Goal: Transaction & Acquisition: Purchase product/service

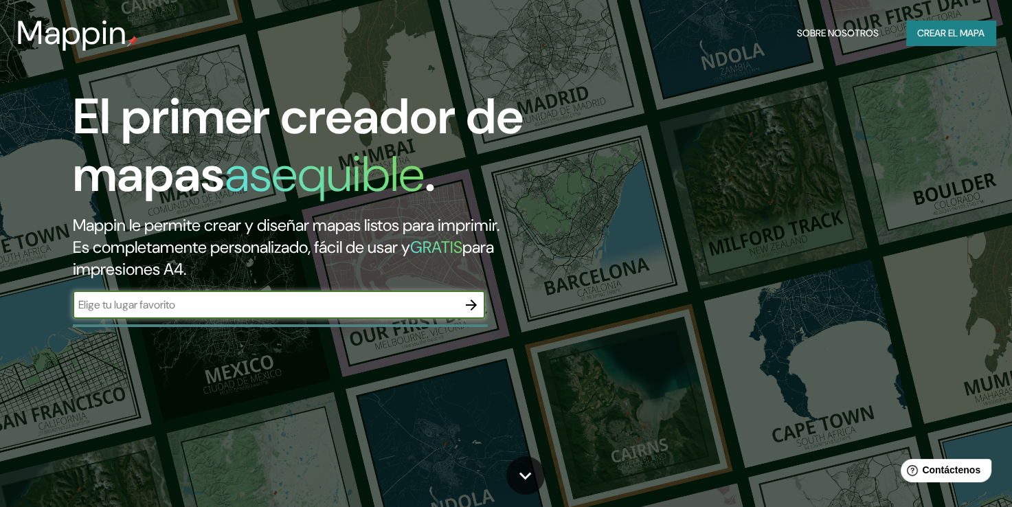
click at [369, 312] on input "text" at bounding box center [265, 305] width 385 height 16
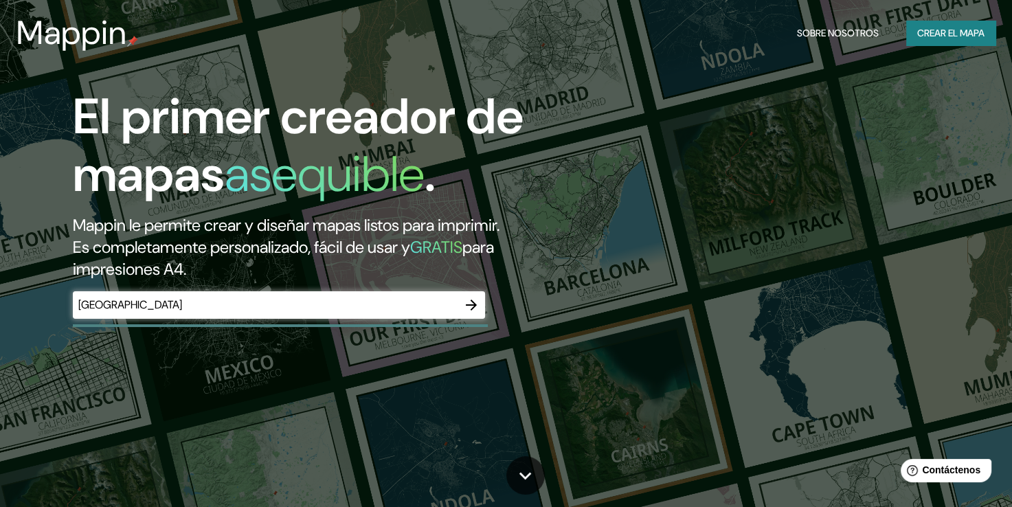
click at [262, 358] on div "El primer creador de mapas asequible . Mappin le permite crear y diseñar mapas …" at bounding box center [506, 253] width 1012 height 507
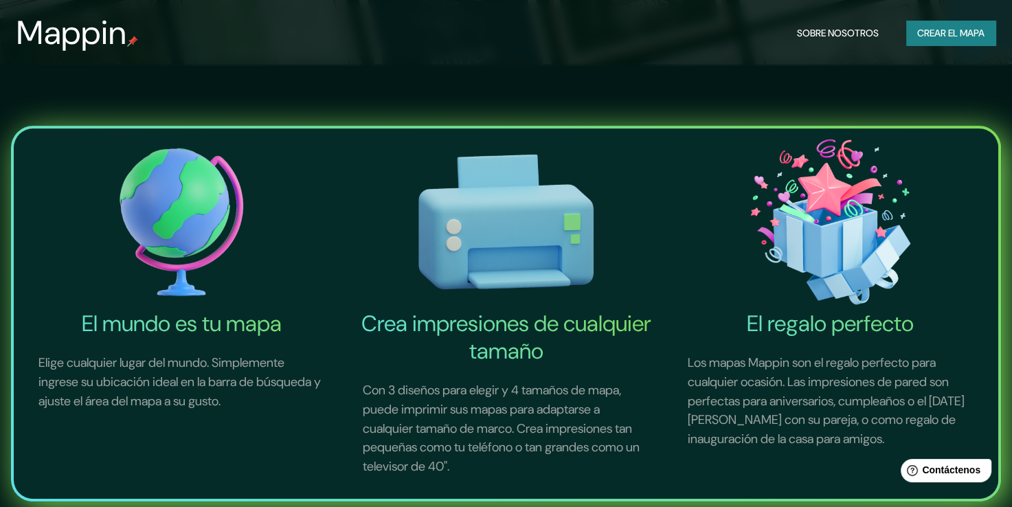
scroll to position [61, 0]
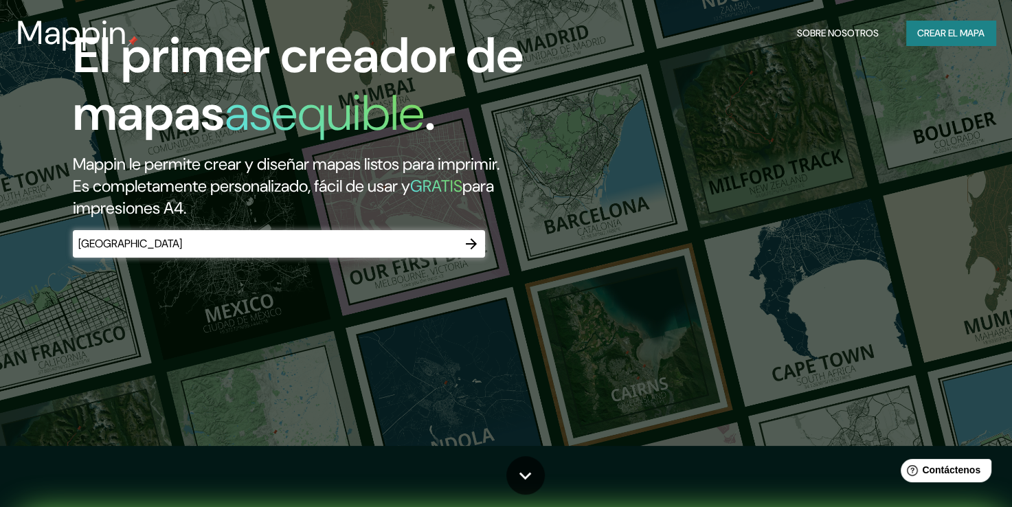
click at [222, 256] on div "Perú ​" at bounding box center [279, 243] width 412 height 27
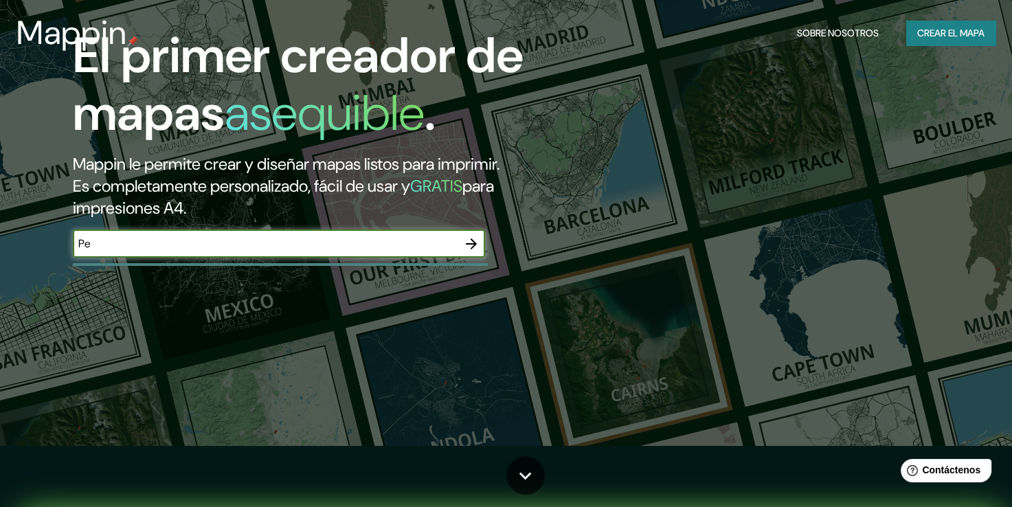
type input "P"
type input "san borja limatambo peru"
click at [471, 252] on icon "button" at bounding box center [471, 244] width 16 height 16
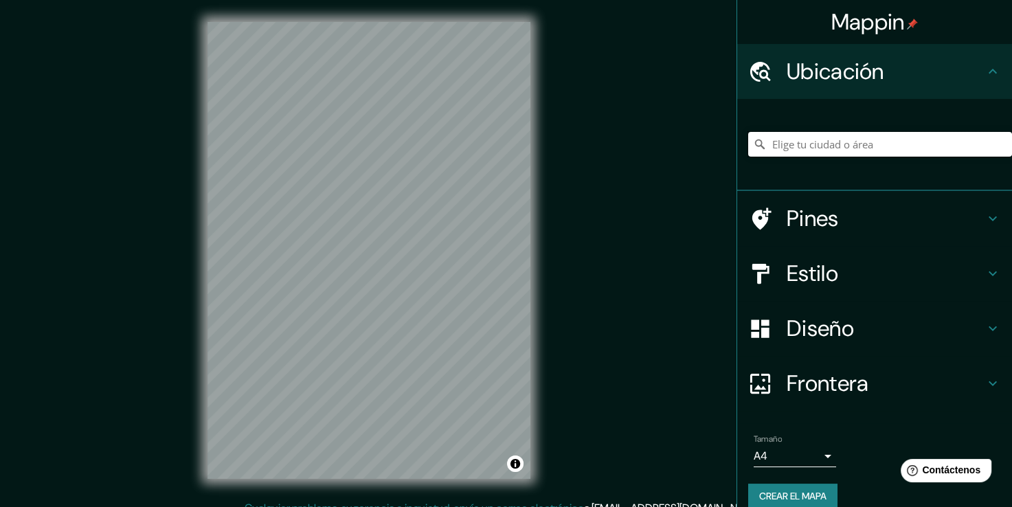
click at [805, 132] on input "Elige tu ciudad o área" at bounding box center [880, 144] width 264 height 25
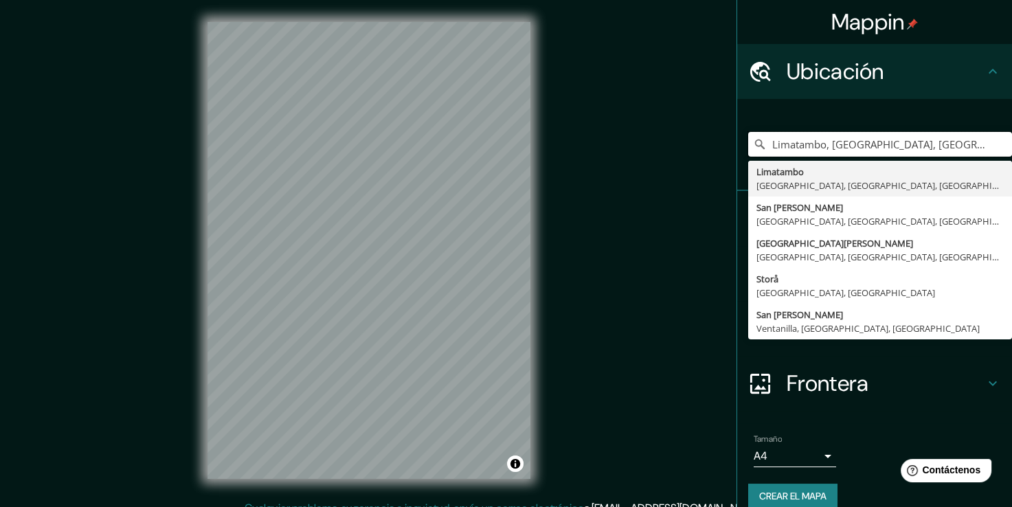
type input "Limatambo, [GEOGRAPHIC_DATA], [GEOGRAPHIC_DATA], [GEOGRAPHIC_DATA]"
click at [803, 144] on input "Limatambo, [GEOGRAPHIC_DATA], [GEOGRAPHIC_DATA], [GEOGRAPHIC_DATA]" at bounding box center [880, 144] width 264 height 25
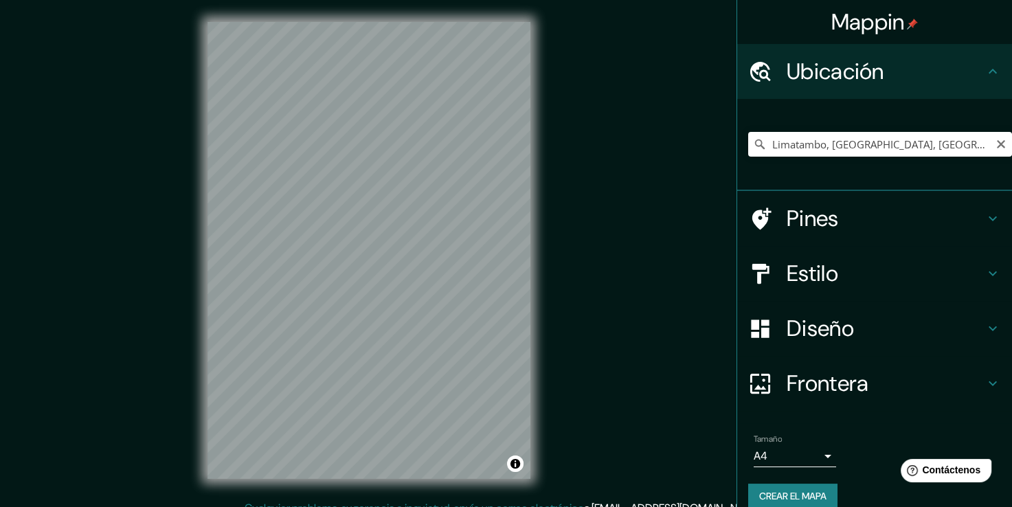
click at [467, 482] on div "© Mapbox © OpenStreetMap Improve this map" at bounding box center [369, 250] width 367 height 500
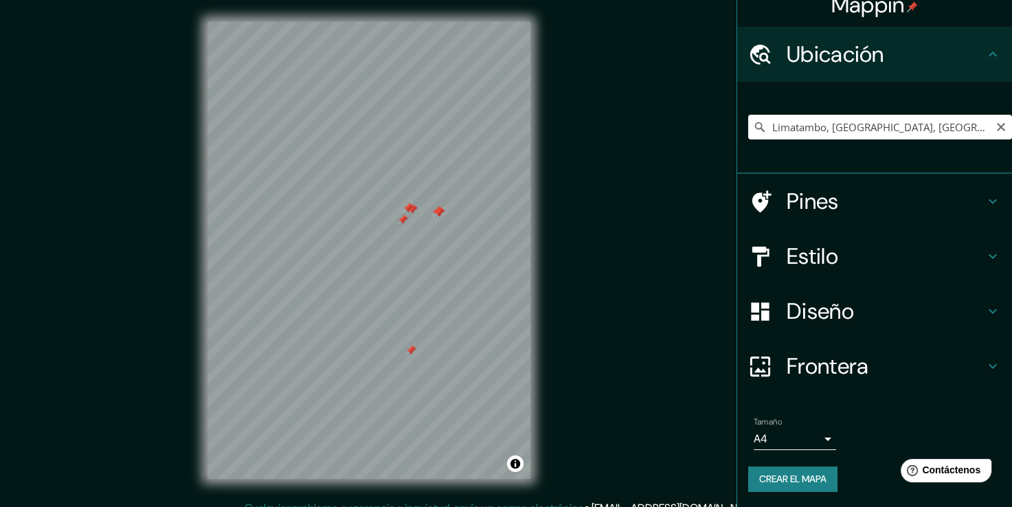
click at [787, 324] on h4 "Diseño" at bounding box center [886, 311] width 198 height 27
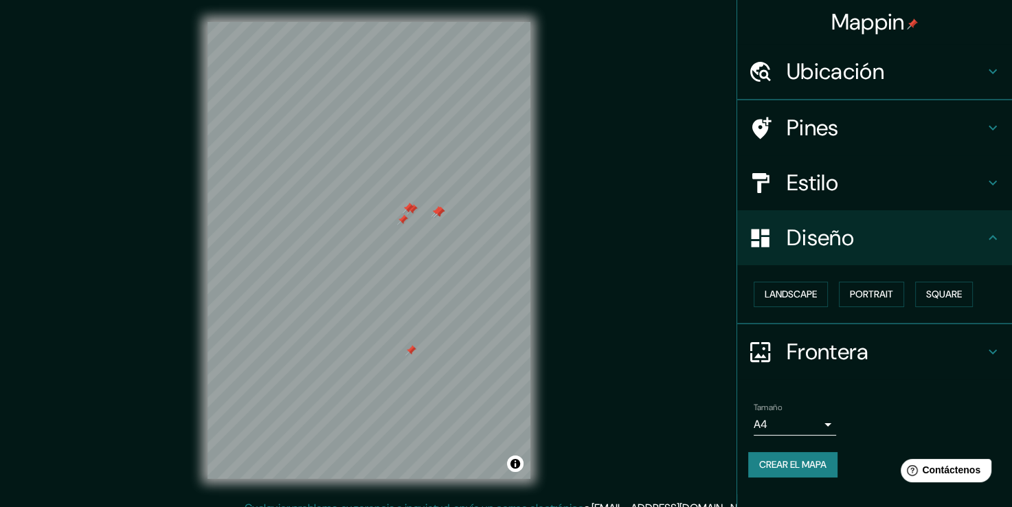
scroll to position [0, 0]
click at [796, 304] on button "Paisaje" at bounding box center [782, 294] width 56 height 25
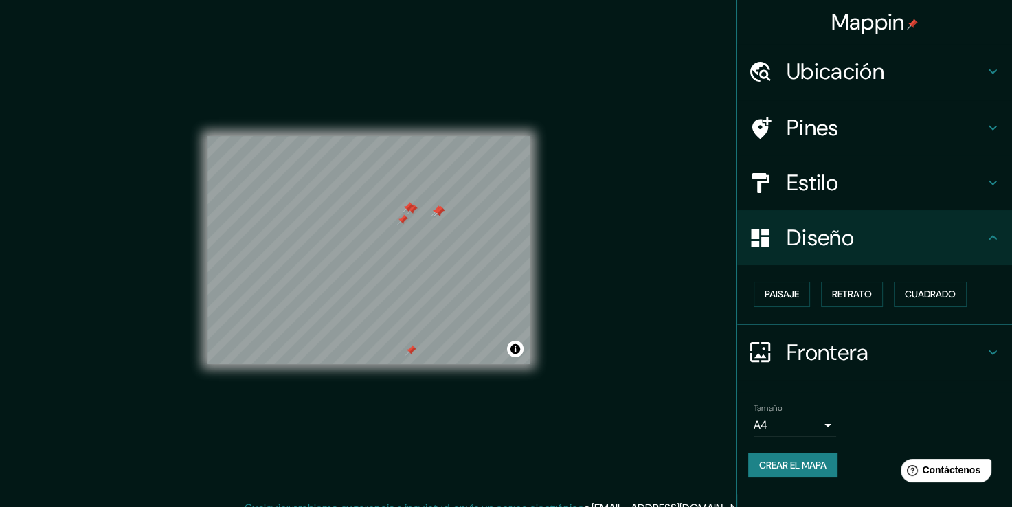
click at [821, 287] on div "Paisaje Retrato Cuadrado" at bounding box center [880, 294] width 264 height 36
click at [825, 190] on h4 "Estilo" at bounding box center [886, 182] width 198 height 27
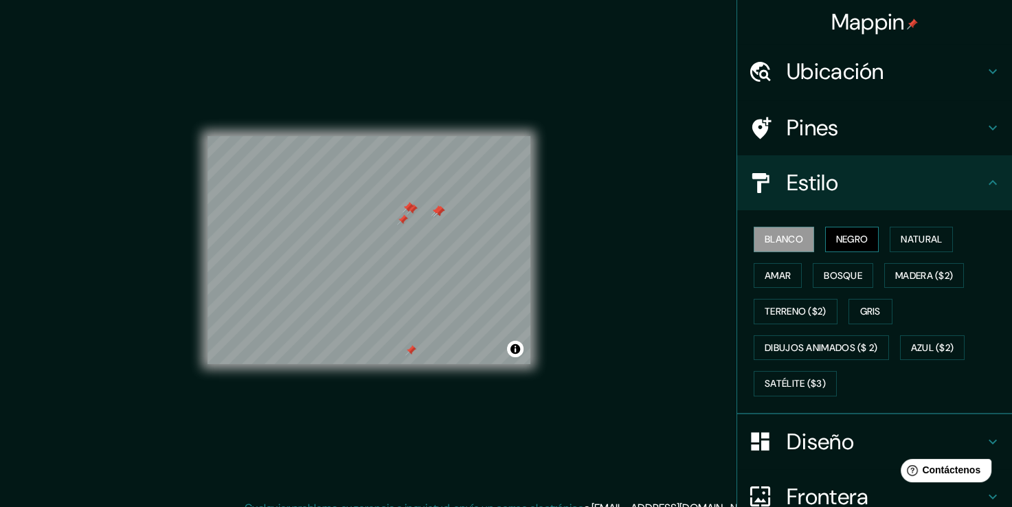
click at [836, 240] on font "Negro" at bounding box center [852, 239] width 32 height 17
click at [901, 238] on font "Natural" at bounding box center [921, 239] width 41 height 17
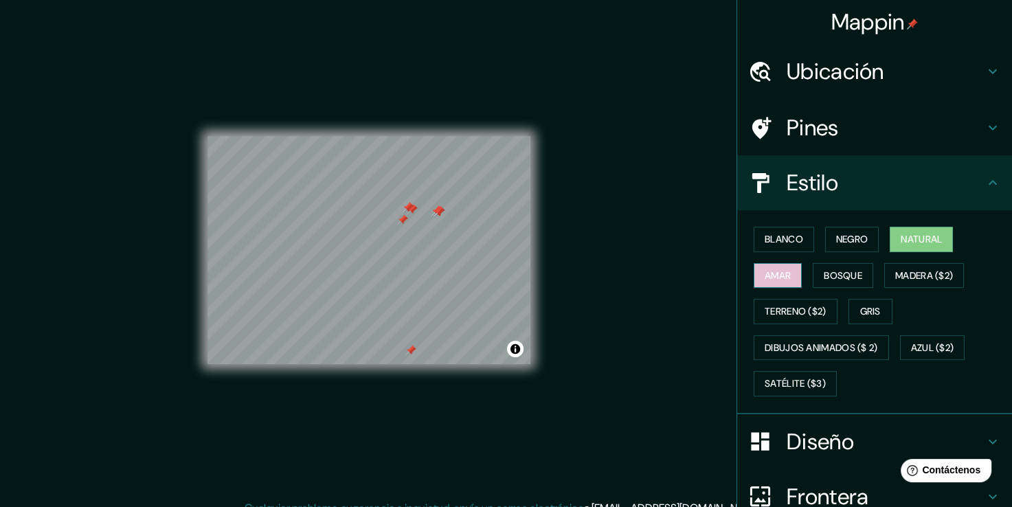
click at [775, 278] on font "Amar" at bounding box center [778, 275] width 26 height 17
click at [813, 276] on button "Bosque" at bounding box center [843, 275] width 60 height 25
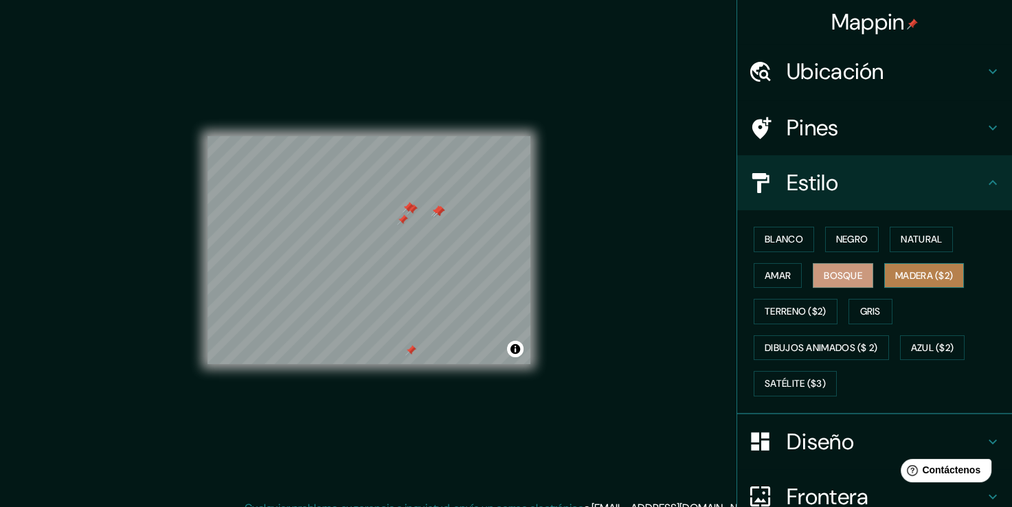
click at [916, 274] on font "Madera ($2)" at bounding box center [924, 275] width 58 height 17
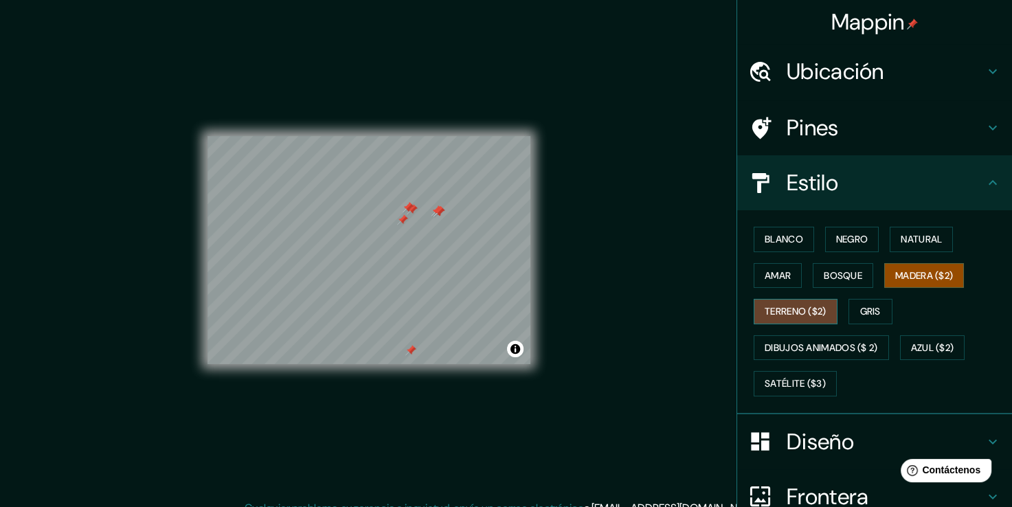
click at [777, 315] on font "Terreno ($2)" at bounding box center [796, 311] width 62 height 17
click at [860, 306] on font "Gris" at bounding box center [870, 311] width 21 height 17
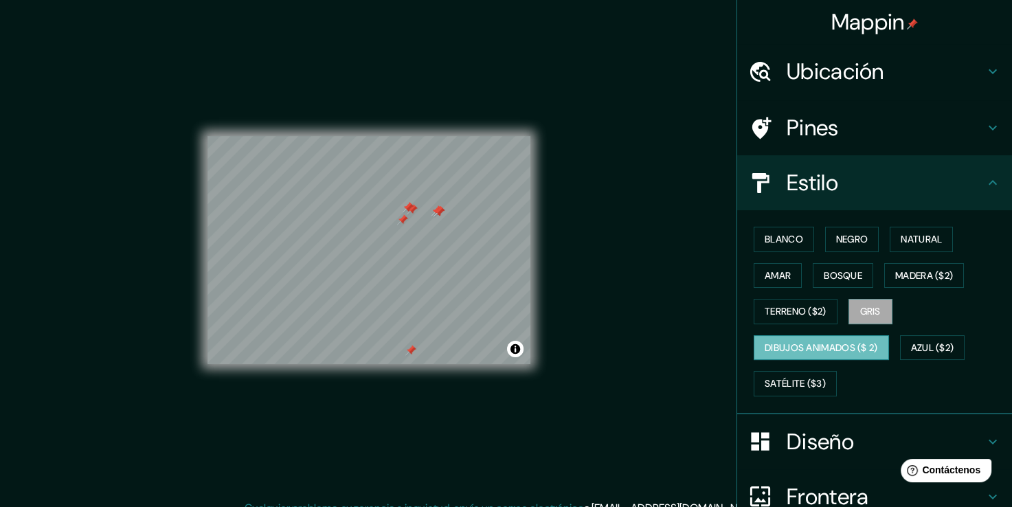
click at [837, 346] on font "Dibujos animados ($ 2)" at bounding box center [821, 347] width 113 height 17
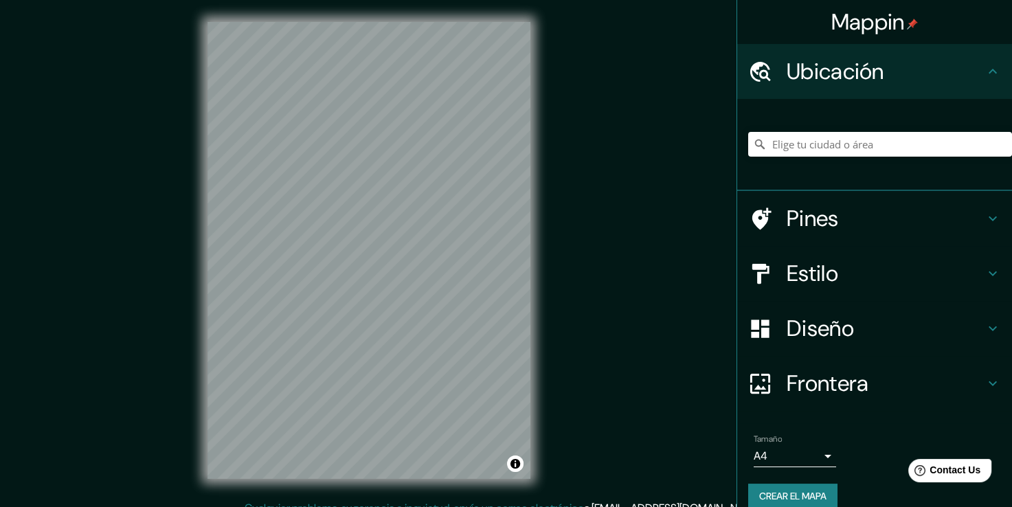
click at [781, 166] on div at bounding box center [880, 144] width 264 height 69
click at [777, 142] on input "Elige tu ciudad o área" at bounding box center [880, 144] width 264 height 25
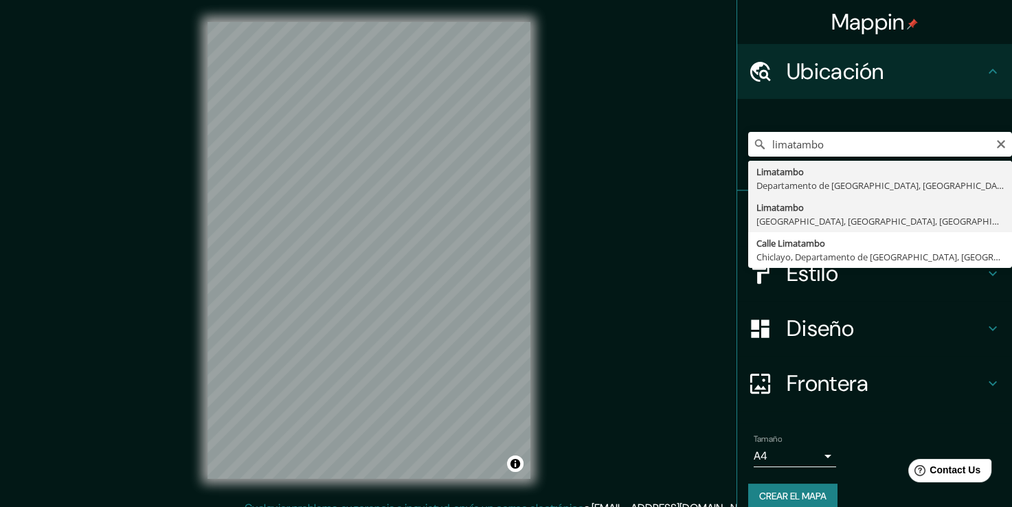
type input "Limatambo, [GEOGRAPHIC_DATA], [GEOGRAPHIC_DATA], [GEOGRAPHIC_DATA]"
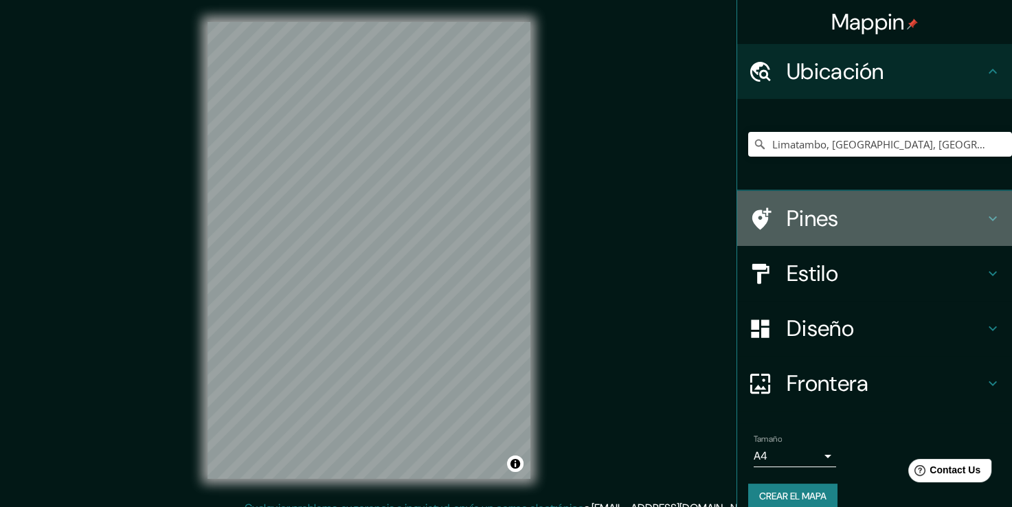
click at [810, 221] on h4 "Pines" at bounding box center [886, 218] width 198 height 27
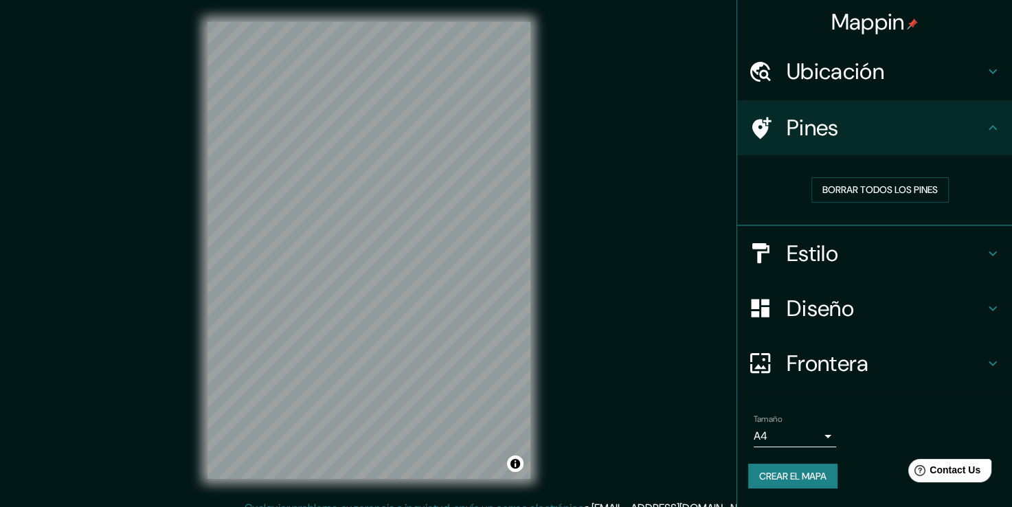
click at [827, 311] on h4 "Diseño" at bounding box center [886, 308] width 198 height 27
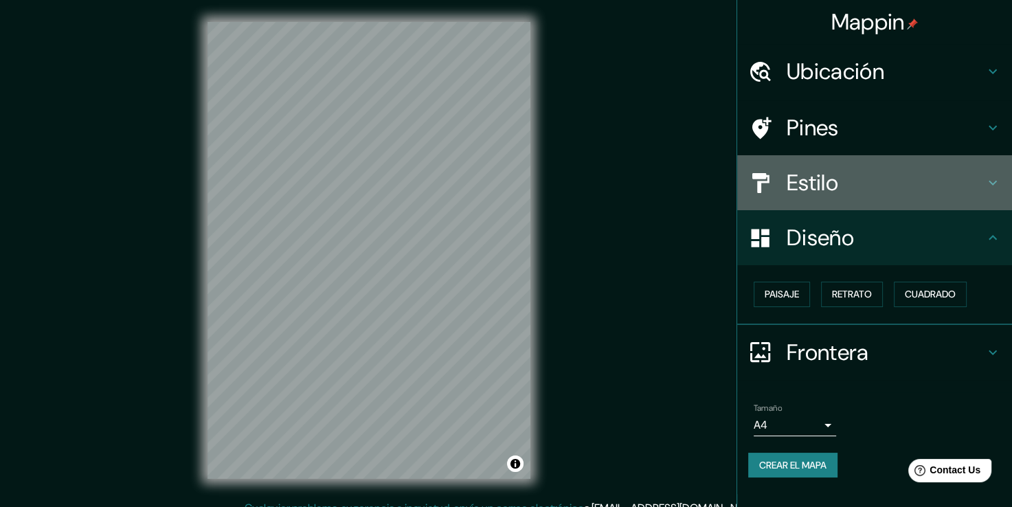
click at [802, 195] on h4 "Estilo" at bounding box center [886, 182] width 198 height 27
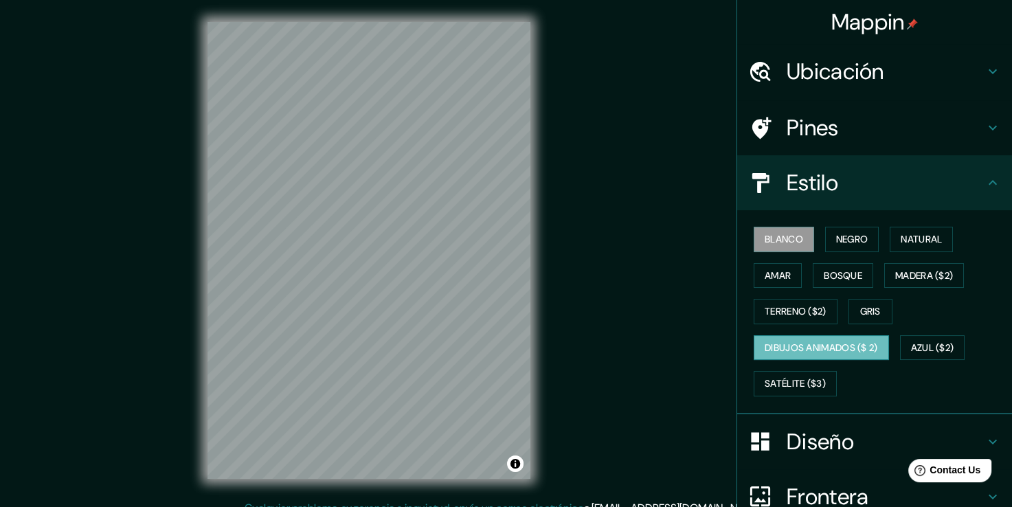
click at [820, 349] on font "Dibujos animados ($ 2)" at bounding box center [821, 347] width 113 height 17
click at [921, 342] on font "Azul ($2)" at bounding box center [932, 347] width 43 height 17
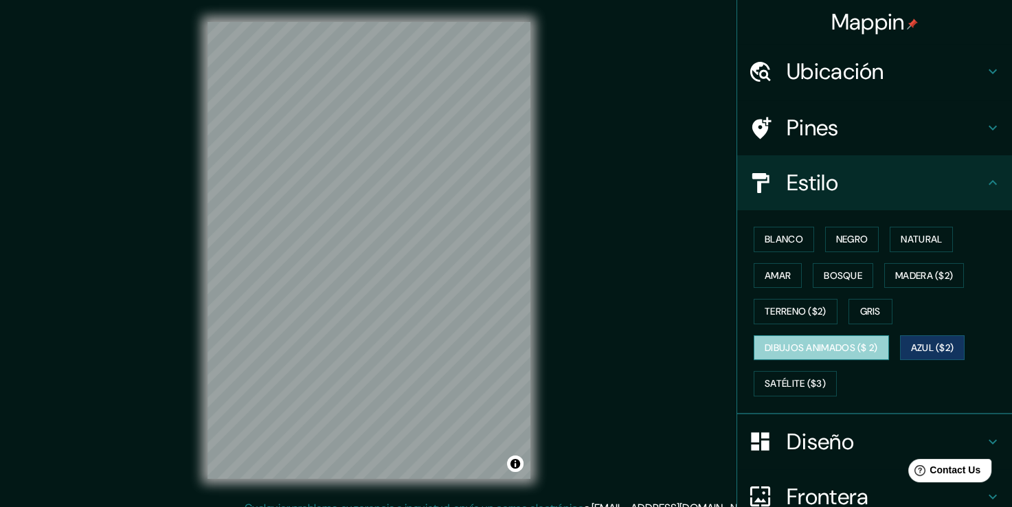
click at [869, 353] on font "Dibujos animados ($ 2)" at bounding box center [821, 347] width 113 height 17
click at [817, 135] on h4 "Pines" at bounding box center [886, 127] width 198 height 27
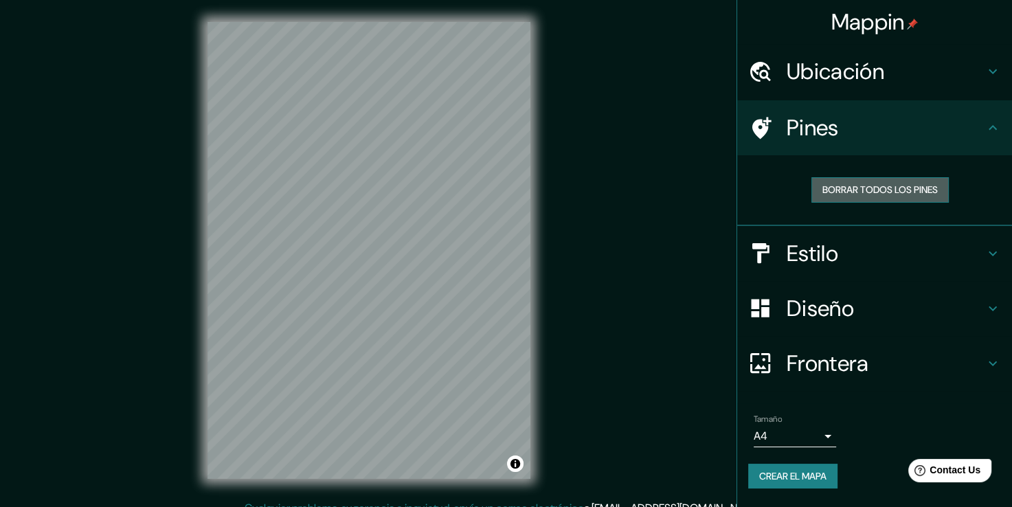
click at [840, 183] on font "Borrar todos los pines" at bounding box center [880, 189] width 115 height 17
click at [852, 188] on font "Borrar todos los pines" at bounding box center [880, 189] width 115 height 17
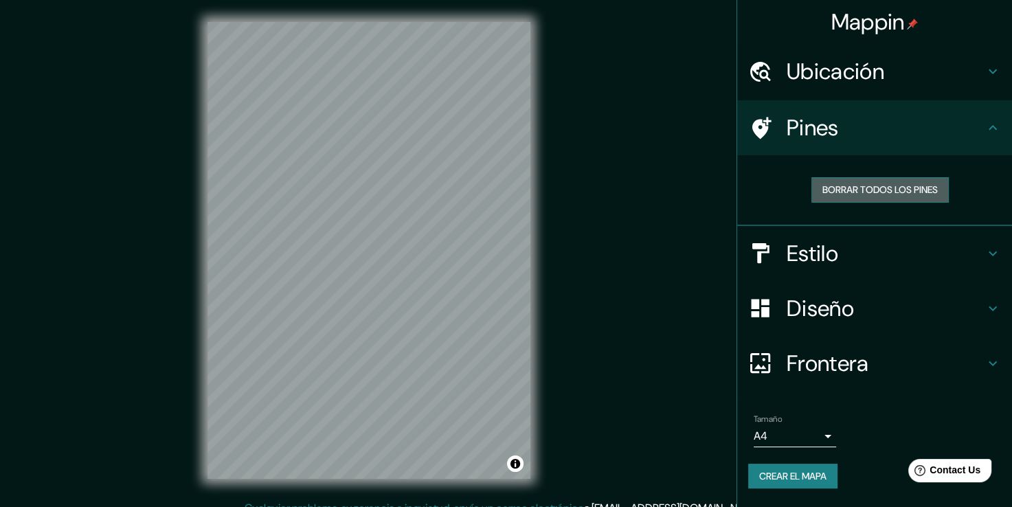
click at [852, 188] on font "Borrar todos los pines" at bounding box center [880, 189] width 115 height 17
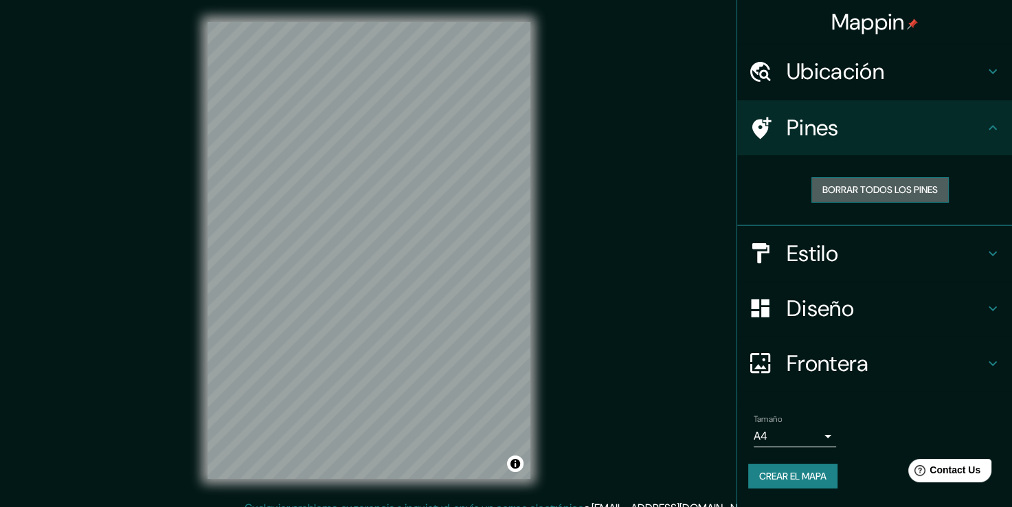
click at [852, 188] on font "Borrar todos los pines" at bounding box center [880, 189] width 115 height 17
click at [979, 124] on h4 "Pines" at bounding box center [886, 127] width 198 height 27
click at [998, 120] on icon at bounding box center [993, 128] width 16 height 16
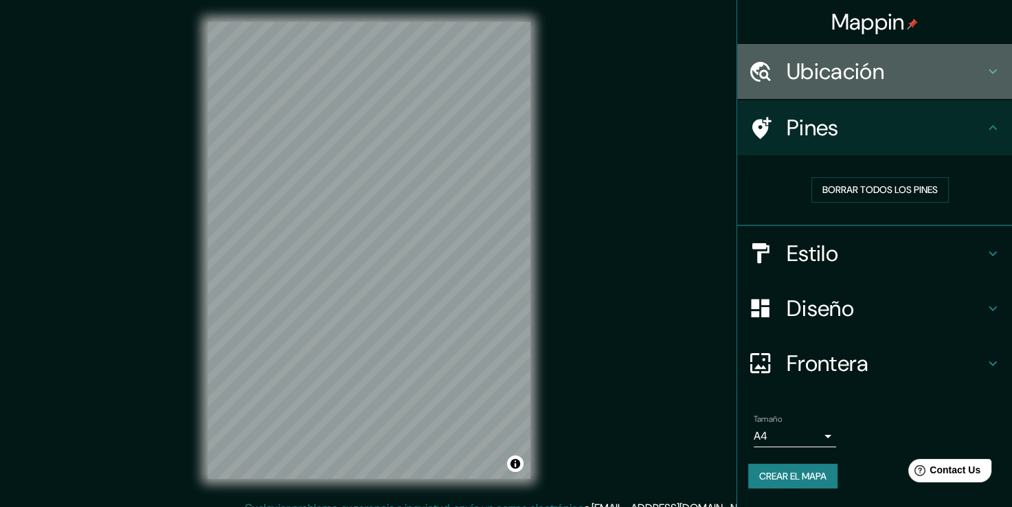
click at [985, 76] on icon at bounding box center [993, 71] width 16 height 16
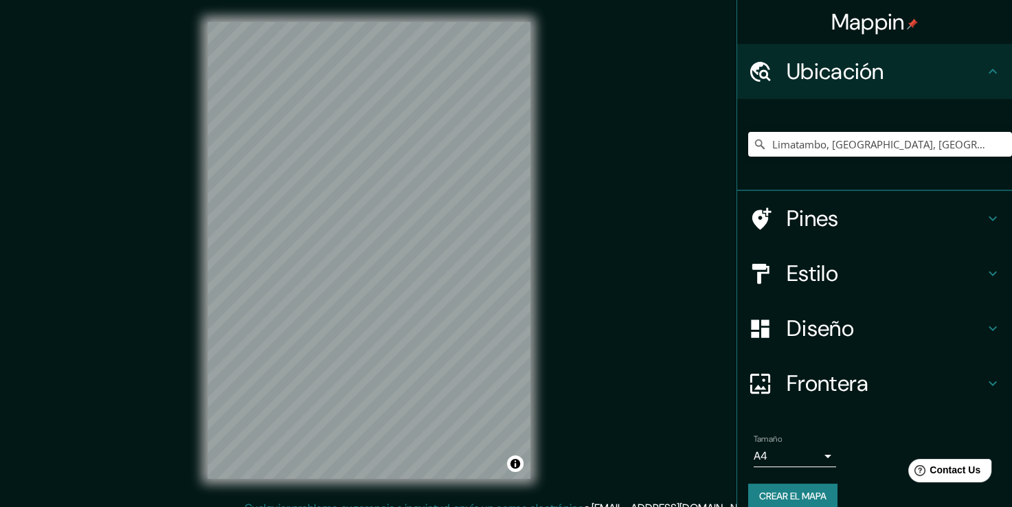
scroll to position [17, 0]
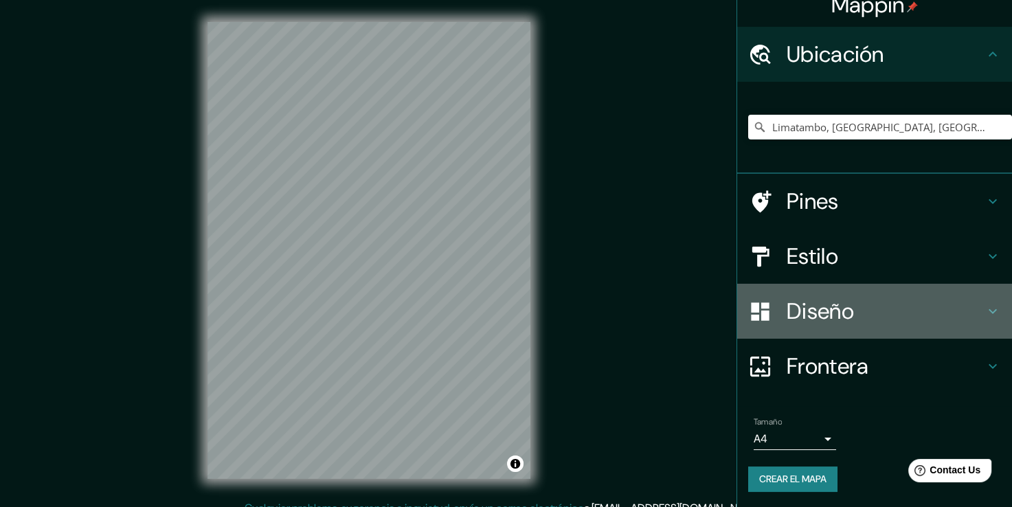
click at [817, 333] on div "Diseño" at bounding box center [874, 311] width 275 height 55
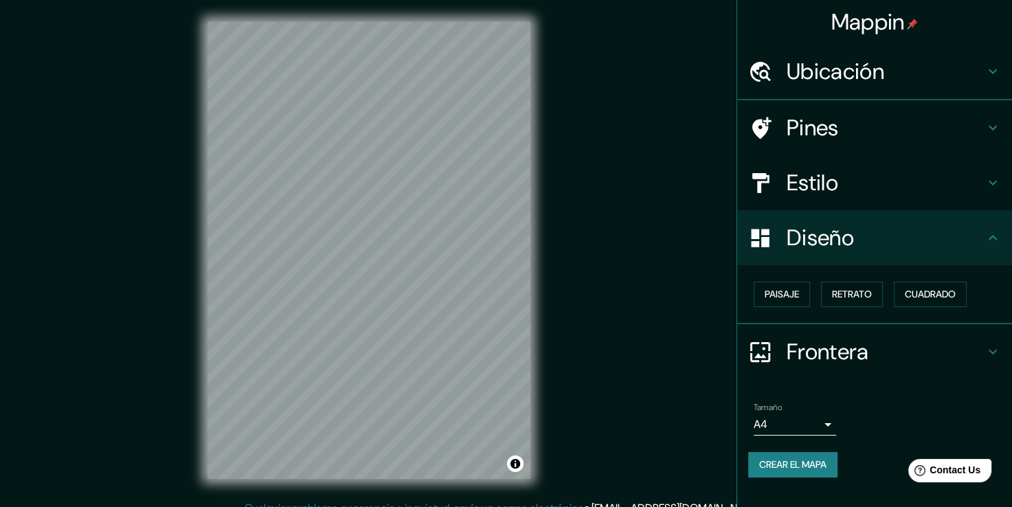
scroll to position [0, 0]
click at [829, 349] on h4 "Frontera" at bounding box center [886, 352] width 198 height 27
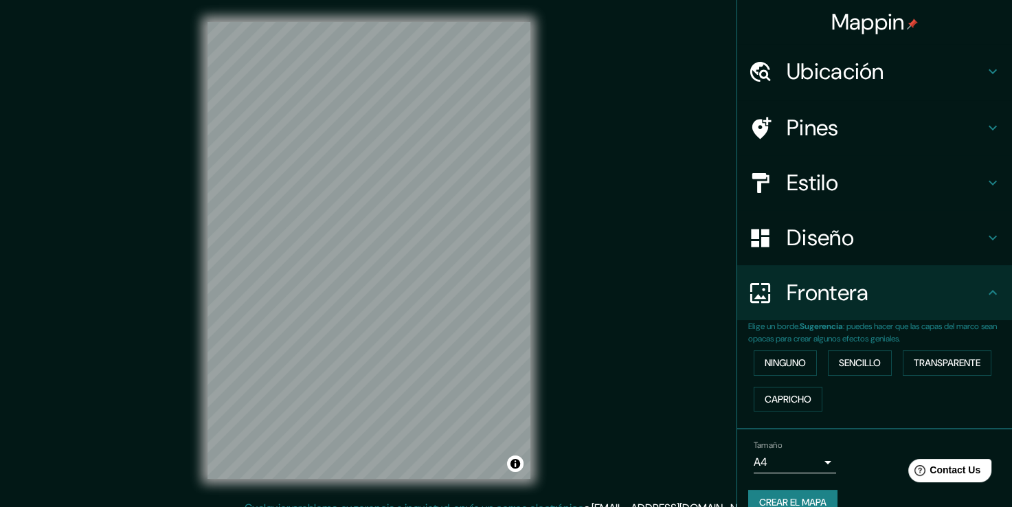
scroll to position [23, 0]
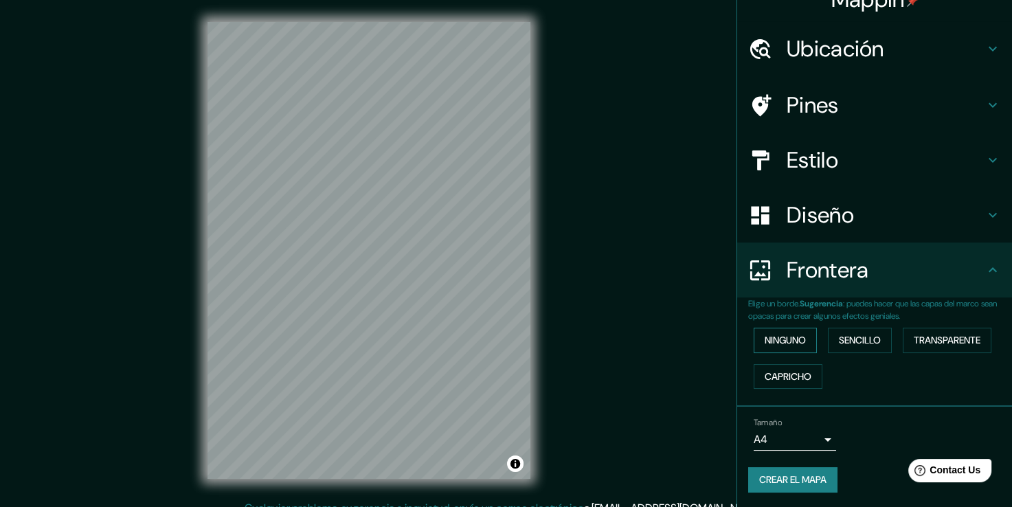
click at [797, 344] on font "Ninguno" at bounding box center [785, 340] width 41 height 17
click at [799, 343] on button "Ninguno" at bounding box center [785, 340] width 63 height 25
click at [840, 330] on button "Sencillo" at bounding box center [860, 340] width 64 height 25
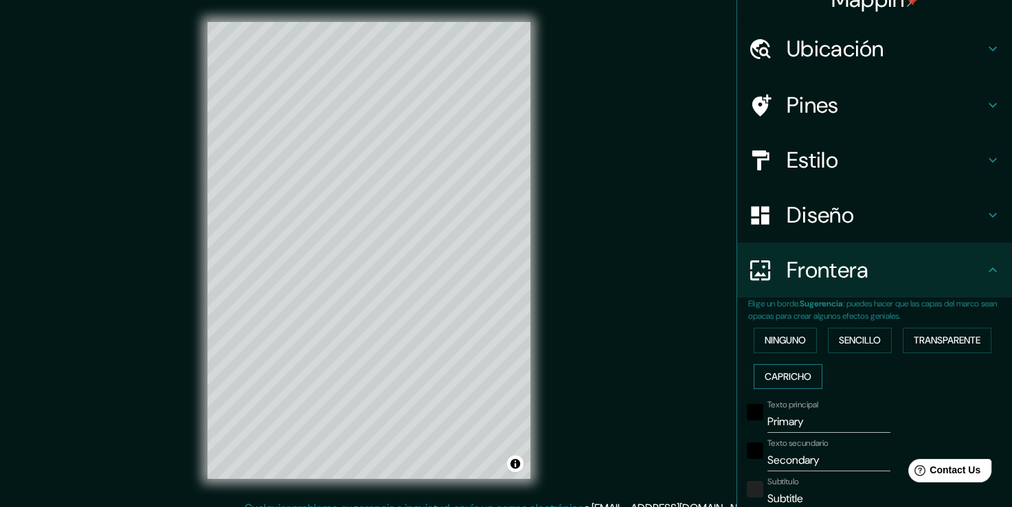
click at [794, 375] on font "Capricho" at bounding box center [788, 376] width 47 height 17
click at [779, 348] on button "Ninguno" at bounding box center [785, 340] width 63 height 25
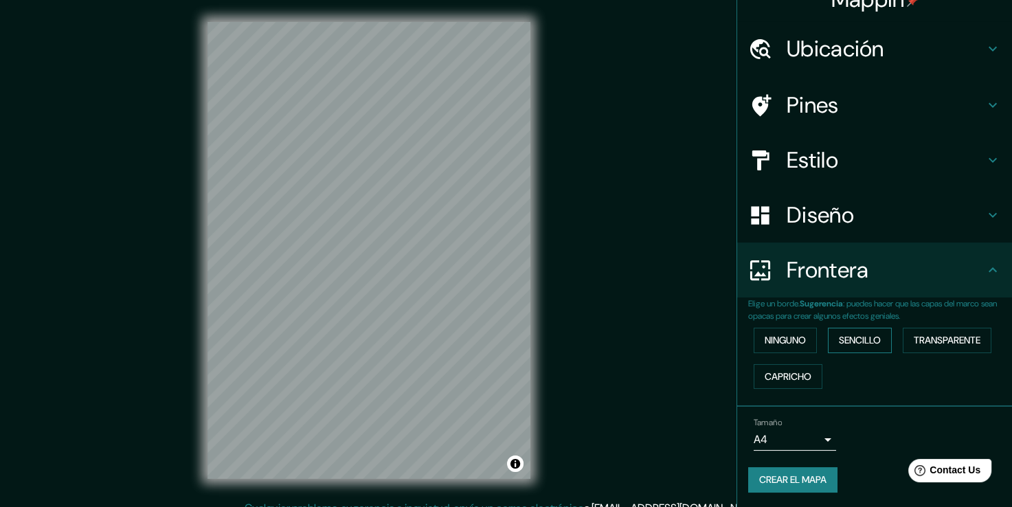
scroll to position [15, 0]
